Goal: Navigation & Orientation: Find specific page/section

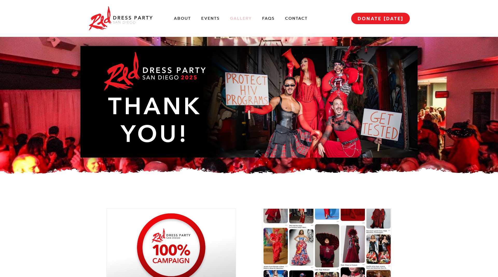
click at [234, 15] on div "About Events Gallery FAQs Contact MENU DONATE [DATE]" at bounding box center [249, 18] width 322 height 37
click at [236, 18] on link "Gallery" at bounding box center [241, 18] width 22 height 5
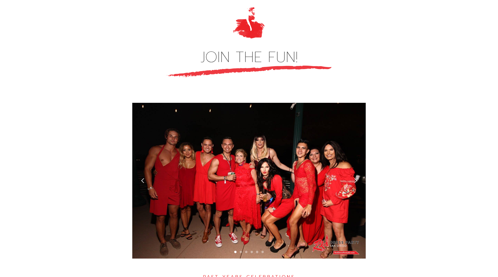
scroll to position [1378, 0]
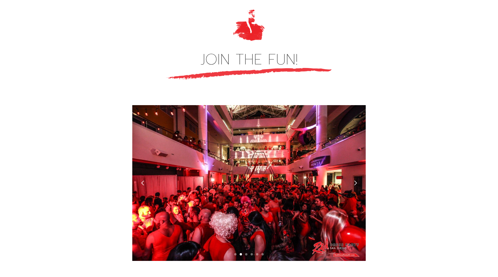
click at [354, 180] on div "next slide" at bounding box center [355, 182] width 5 height 5
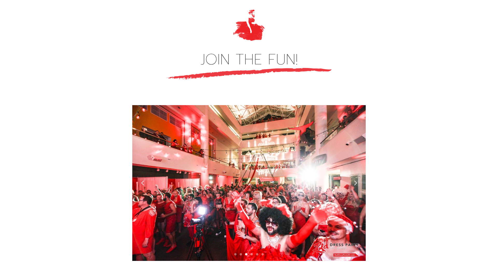
click at [354, 180] on div "next slide" at bounding box center [355, 182] width 5 height 5
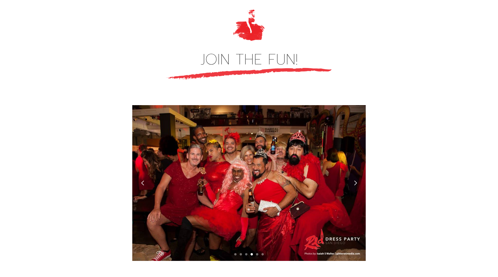
click at [354, 180] on div "next slide" at bounding box center [355, 182] width 5 height 5
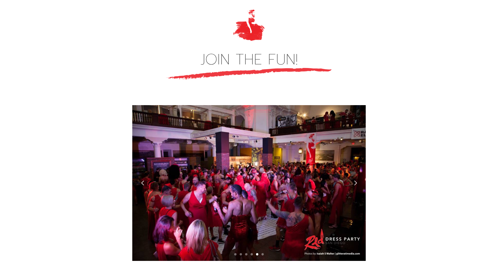
click at [354, 180] on div "next slide" at bounding box center [355, 182] width 5 height 5
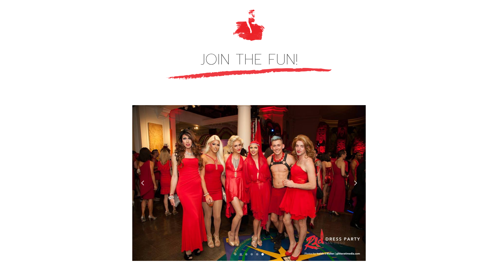
click at [354, 180] on div "next slide" at bounding box center [355, 182] width 5 height 5
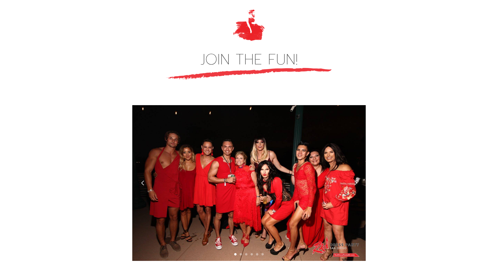
click at [354, 180] on div "next slide" at bounding box center [355, 182] width 5 height 5
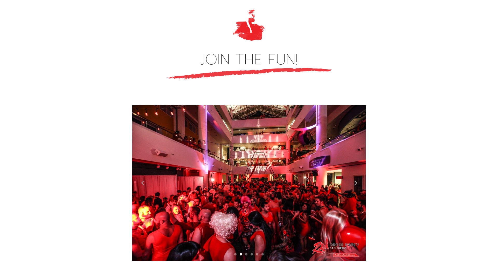
click at [354, 180] on div "next slide" at bounding box center [355, 182] width 5 height 5
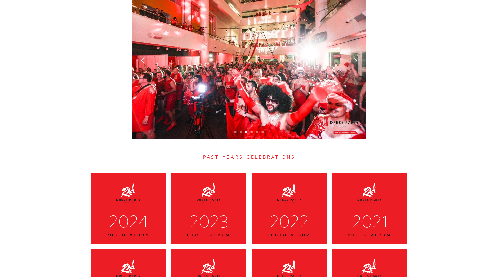
scroll to position [1510, 0]
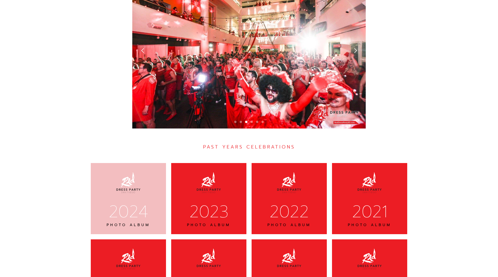
click at [119, 201] on div "2024" at bounding box center [129, 212] width 62 height 22
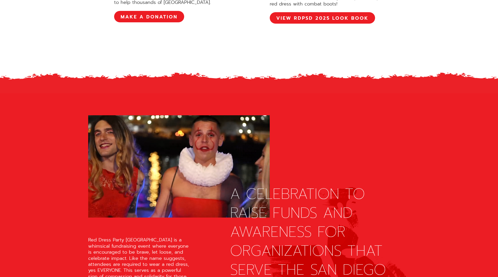
scroll to position [372, 0]
